Goal: Complete application form

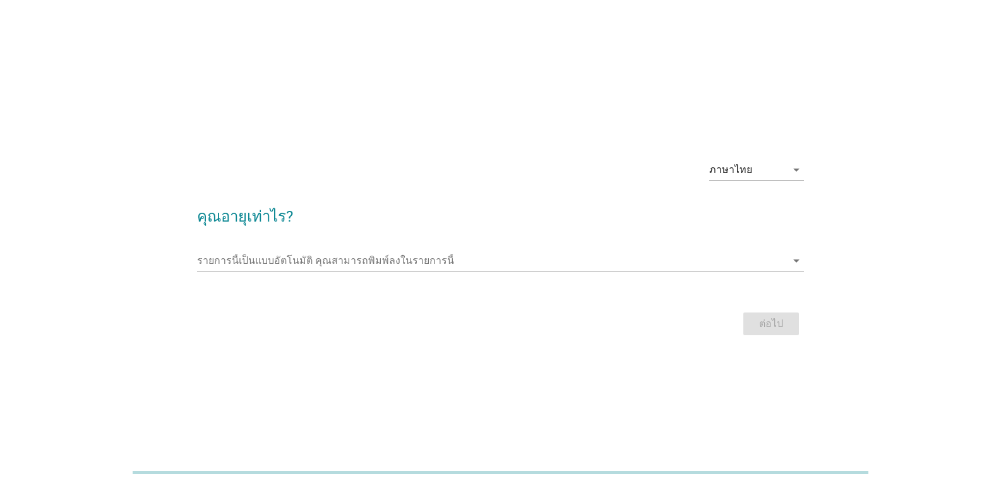
click at [300, 279] on div at bounding box center [500, 280] width 607 height 8
click at [300, 262] on input "รายการนี้เป็นแบบอัตโนมัติ คุณสามารถพิมพ์ลงในรายการนี้" at bounding box center [492, 261] width 590 height 20
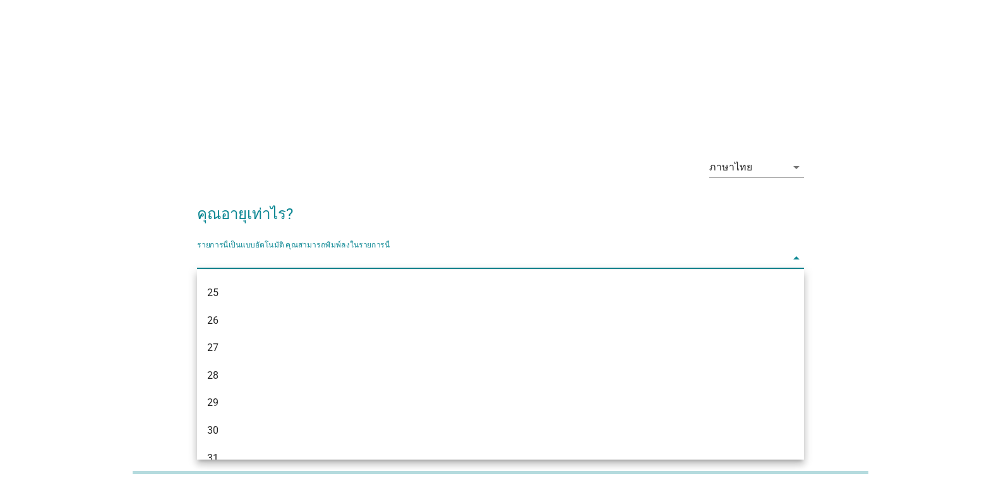
scroll to position [190, 0]
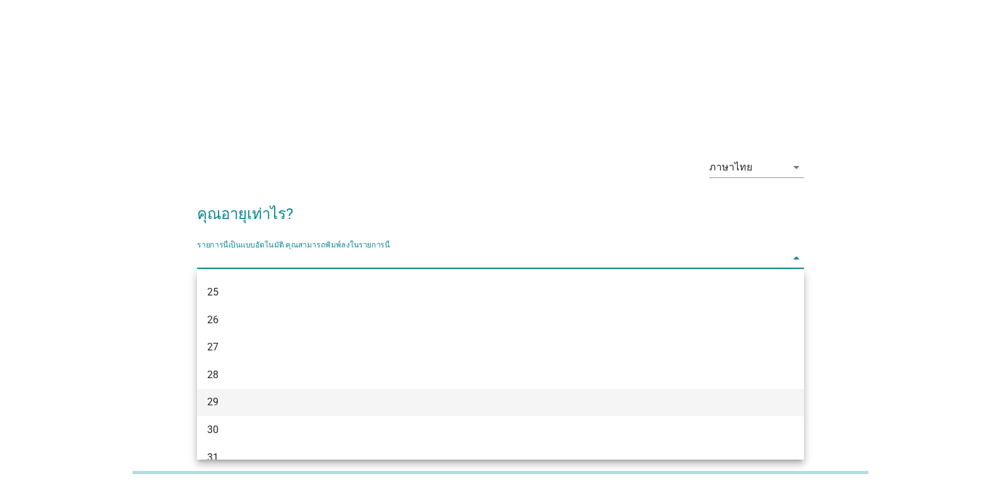
drag, startPoint x: 230, startPoint y: 394, endPoint x: 231, endPoint y: 387, distance: 6.4
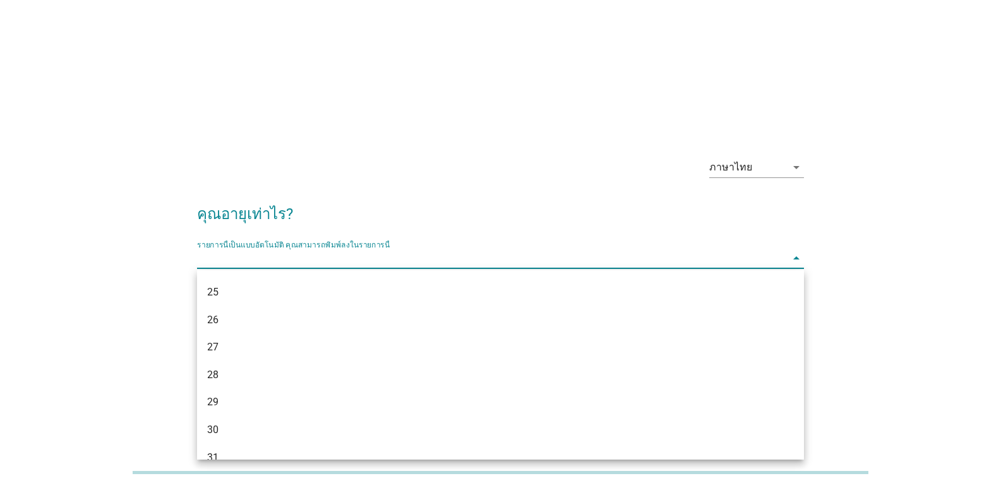
click at [229, 394] on div "29" at bounding box center [500, 403] width 607 height 28
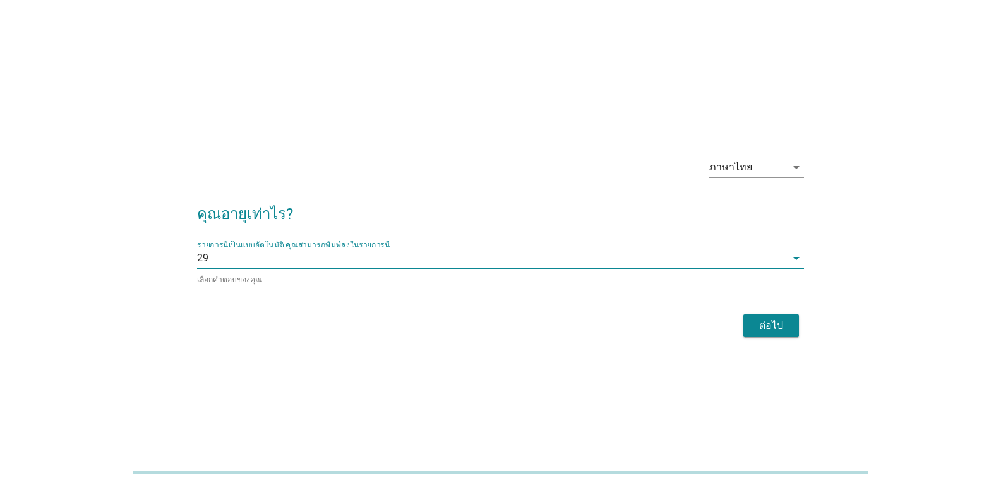
click at [777, 317] on button "ต่อไป" at bounding box center [772, 326] width 56 height 23
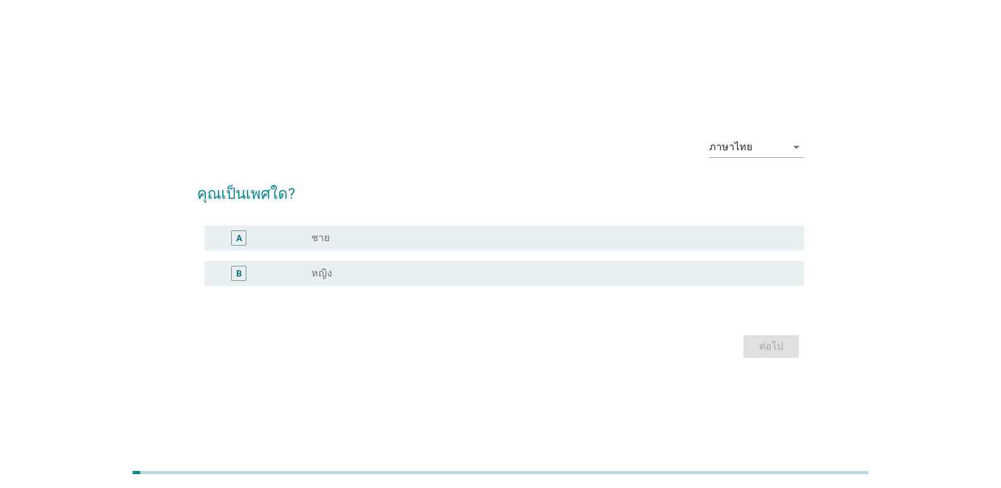
click at [301, 277] on div "B" at bounding box center [263, 273] width 97 height 15
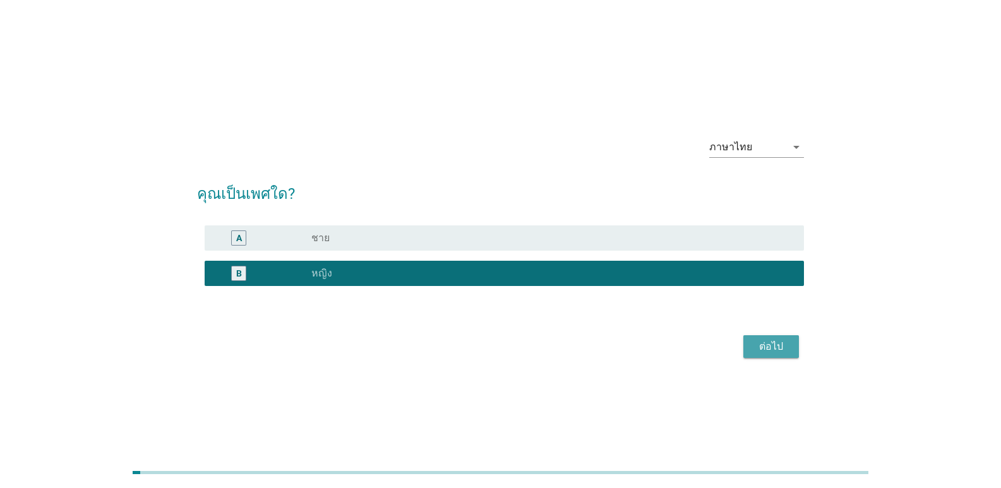
click at [759, 347] on div "ต่อไป" at bounding box center [771, 346] width 35 height 15
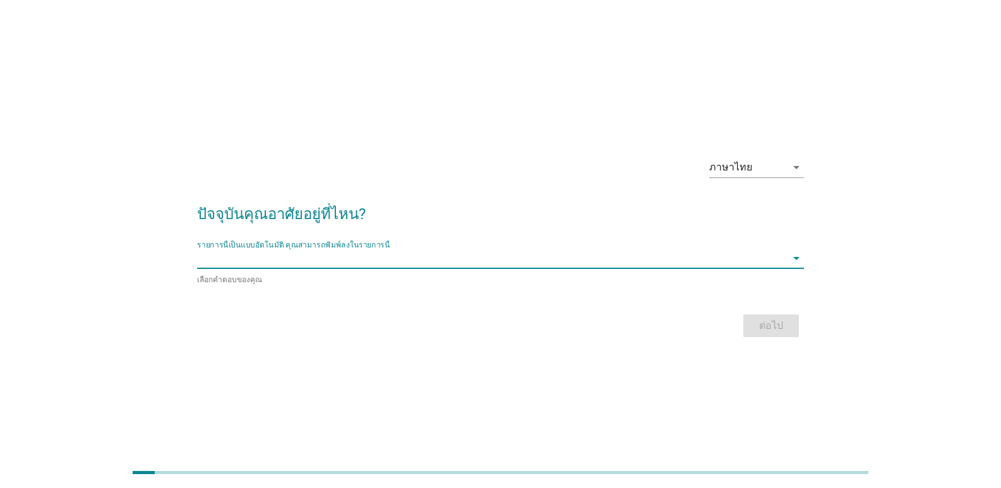
click at [287, 258] on input "รายการนี้เป็นแบบอัตโนมัติ คุณสามารถพิมพ์ลงในรายการนี้" at bounding box center [492, 258] width 590 height 20
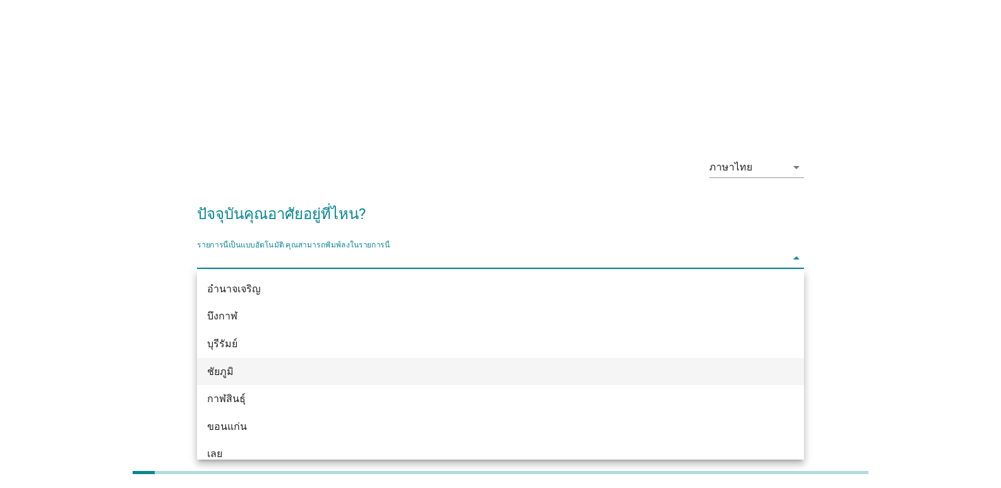
scroll to position [63, 0]
type input "เ"
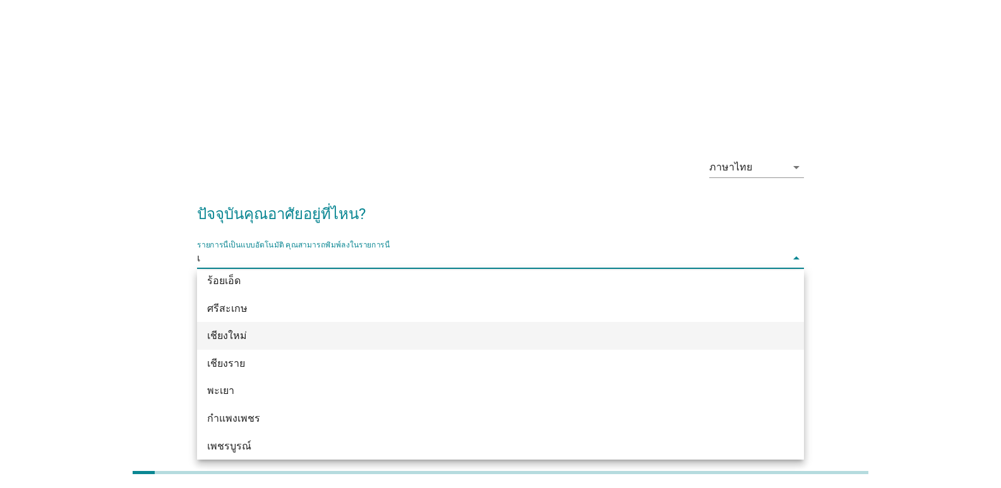
click at [241, 334] on div "เชียงใหม่" at bounding box center [476, 336] width 538 height 15
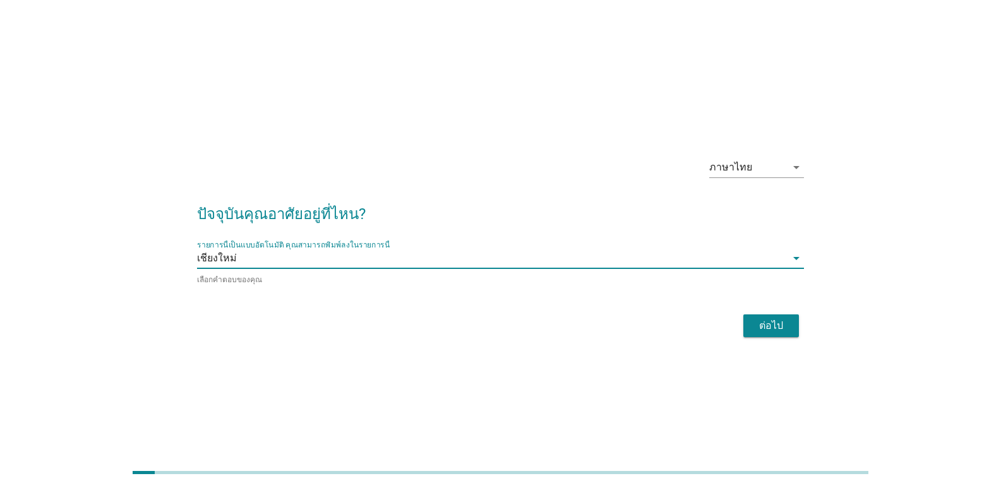
click at [788, 324] on div "ต่อไป" at bounding box center [771, 325] width 35 height 15
